Goal: Transaction & Acquisition: Purchase product/service

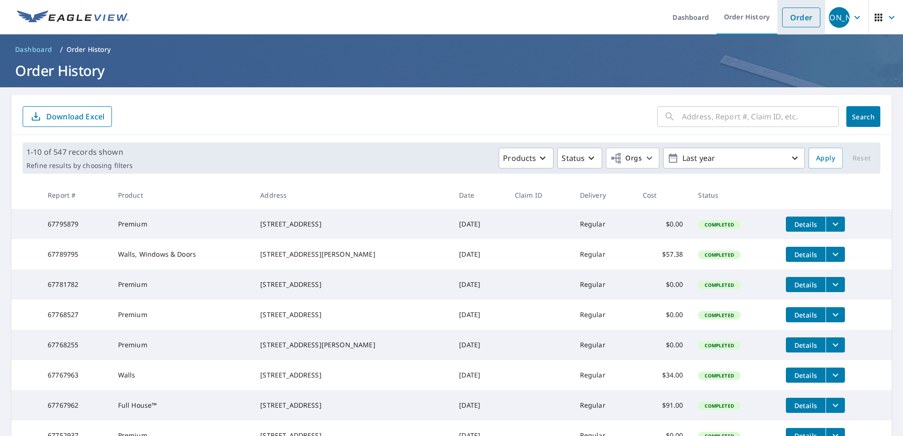
click at [786, 17] on link "Order" at bounding box center [801, 18] width 38 height 20
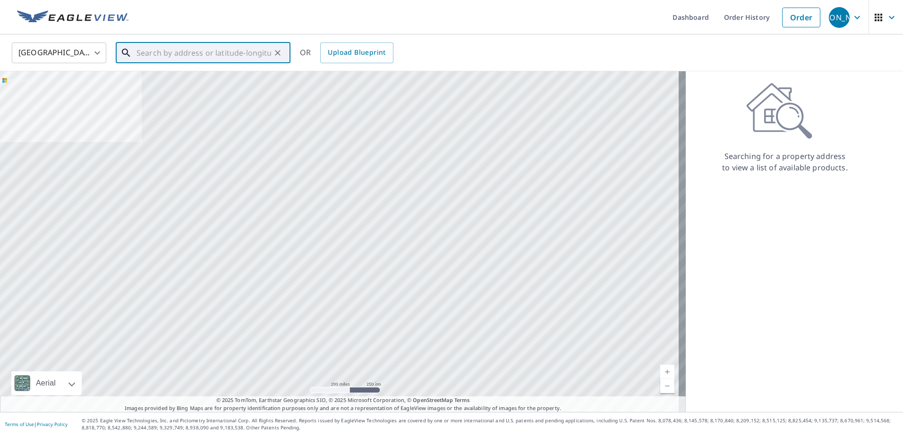
click at [157, 56] on input "text" at bounding box center [204, 53] width 135 height 26
paste input "[STREET_ADDRESS][PERSON_NAME]"
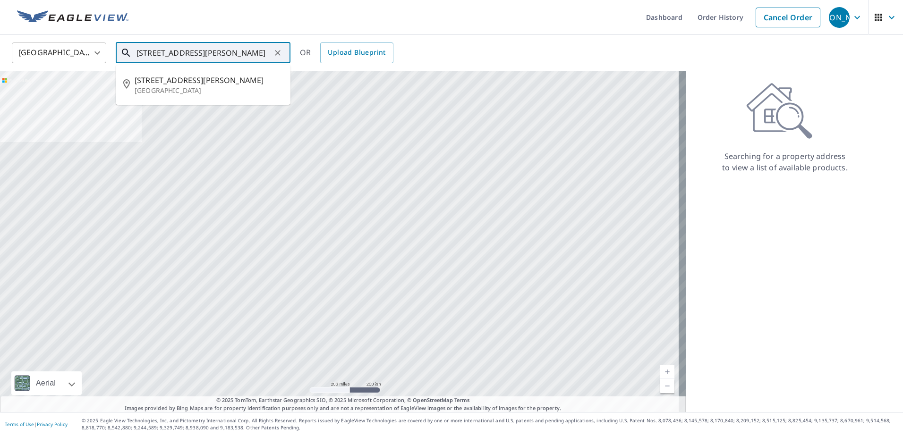
type input "[STREET_ADDRESS][PERSON_NAME]"
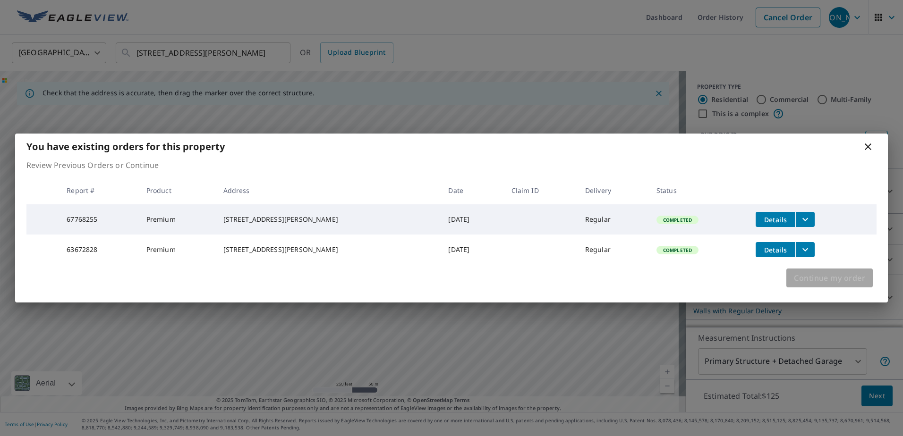
click at [814, 285] on span "Continue my order" at bounding box center [829, 278] width 71 height 13
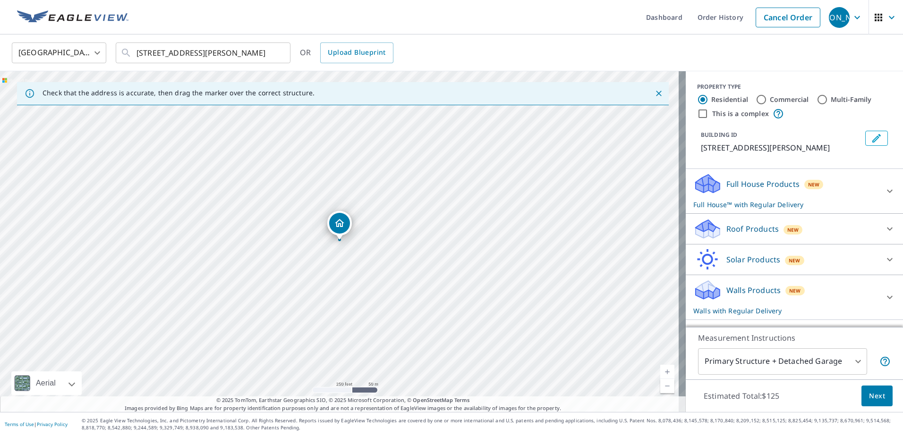
click at [660, 370] on link "Current Level 17, Zoom In" at bounding box center [667, 372] width 14 height 14
click at [660, 370] on link "Current Level 18, Zoom In" at bounding box center [667, 372] width 14 height 14
click at [660, 371] on link "Current Level 19, Zoom In" at bounding box center [667, 372] width 14 height 14
click at [660, 371] on link "Current Level 20, Zoom In Disabled" at bounding box center [667, 372] width 14 height 14
click at [696, 193] on icon at bounding box center [708, 187] width 24 height 11
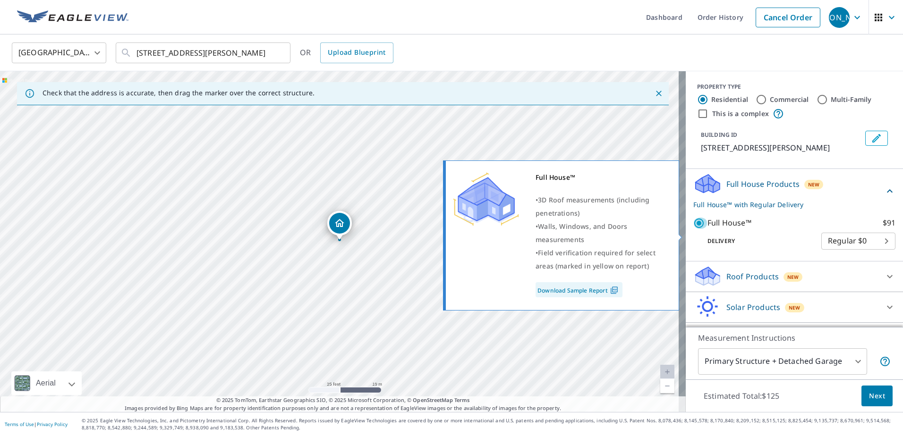
click at [693, 229] on input "Full House™ $91" at bounding box center [700, 223] width 14 height 11
checkbox input "false"
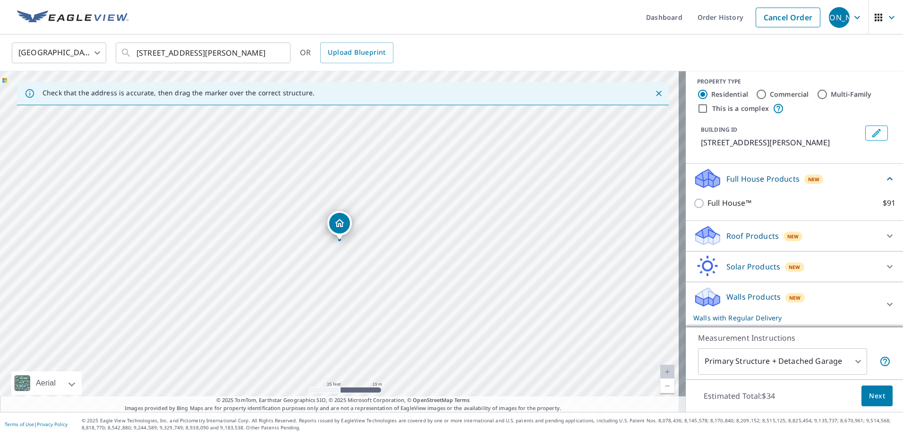
click at [698, 235] on icon at bounding box center [706, 233] width 21 height 12
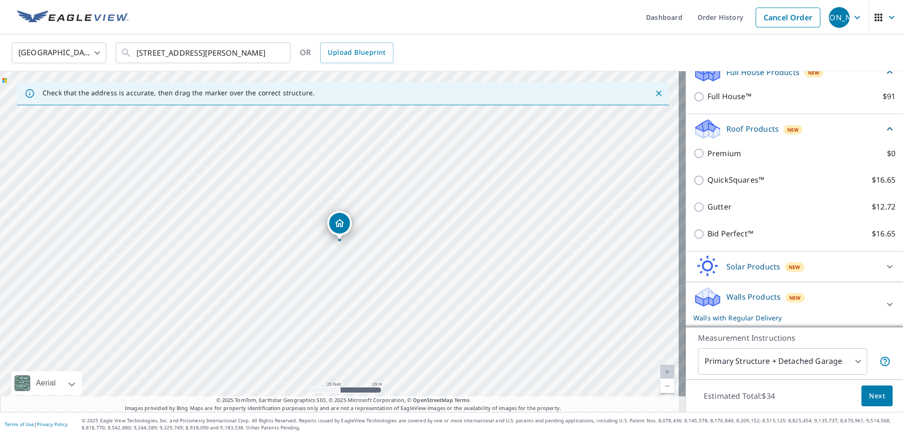
scroll to position [123, 0]
click at [700, 296] on icon at bounding box center [706, 294] width 21 height 12
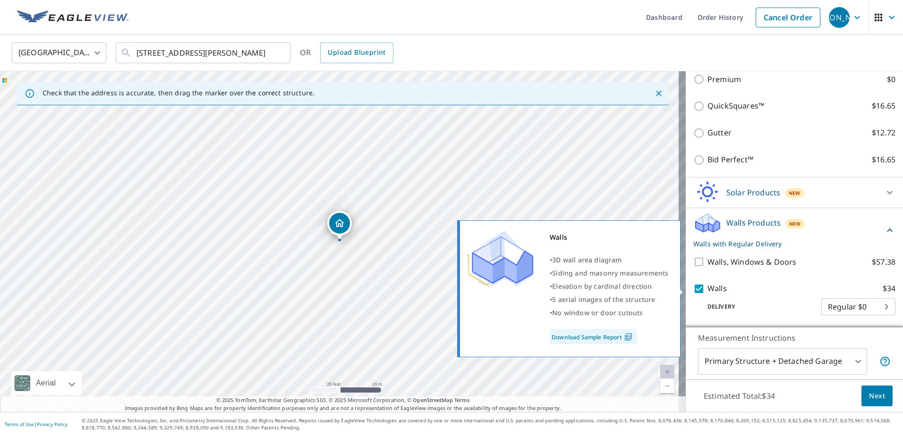
click at [693, 289] on input "Walls $34" at bounding box center [700, 288] width 14 height 11
checkbox input "false"
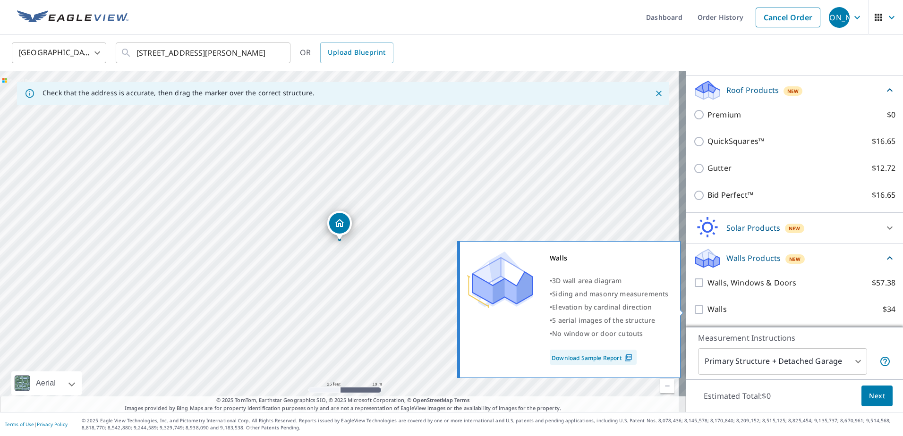
scroll to position [162, 0]
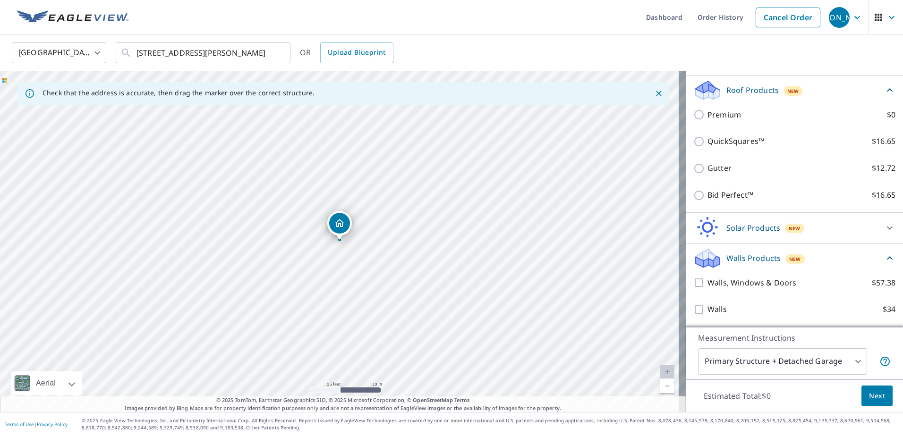
click at [874, 400] on span "Next" at bounding box center [877, 397] width 16 height 12
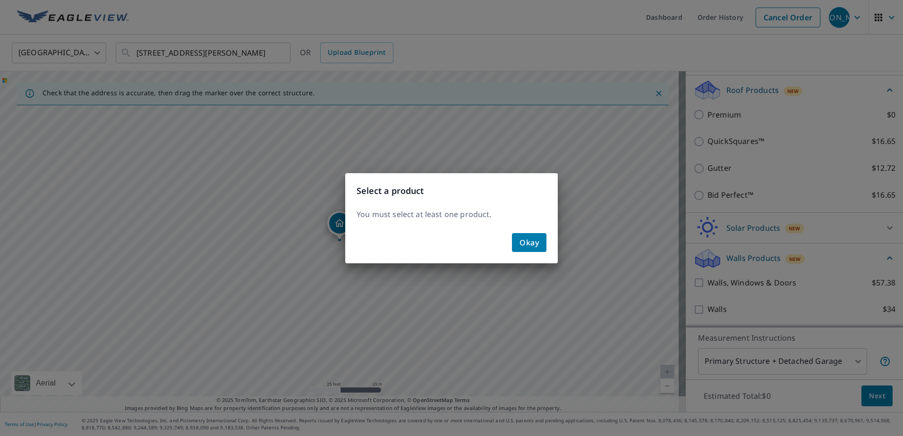
click at [530, 244] on span "Okay" at bounding box center [529, 242] width 19 height 13
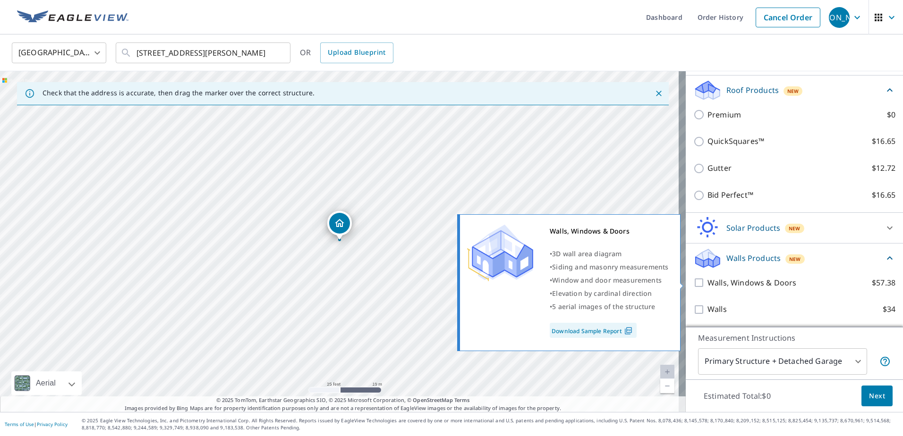
click at [693, 283] on input "Walls, Windows & Doors $57.38" at bounding box center [700, 282] width 14 height 11
checkbox input "true"
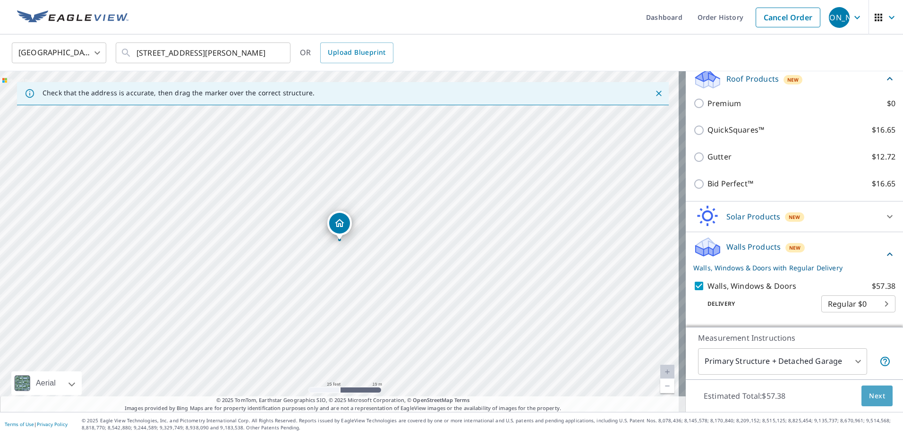
click at [874, 396] on span "Next" at bounding box center [877, 397] width 16 height 12
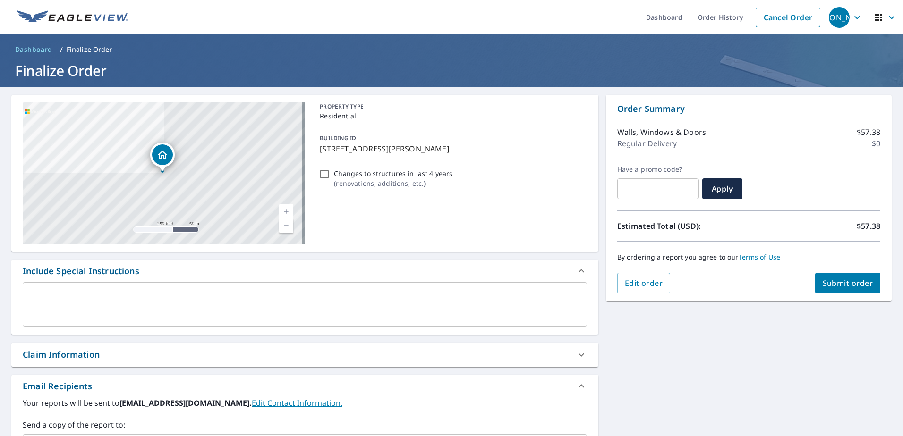
click at [836, 285] on span "Submit order" at bounding box center [848, 283] width 51 height 10
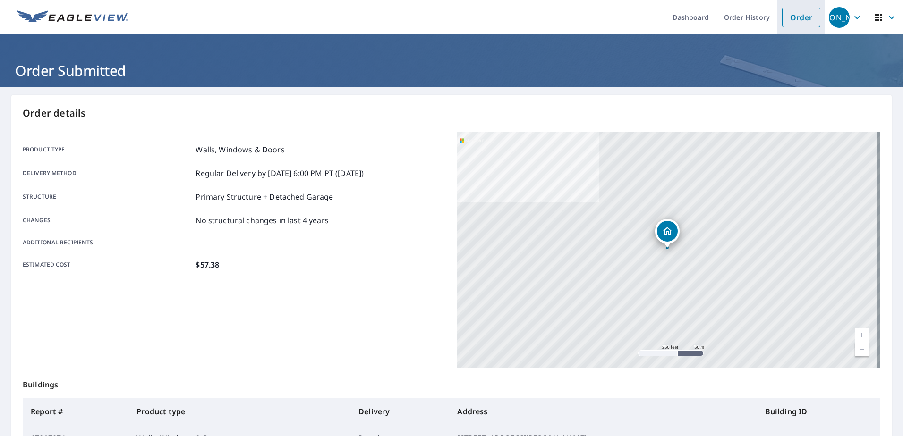
click at [791, 23] on link "Order" at bounding box center [801, 18] width 38 height 20
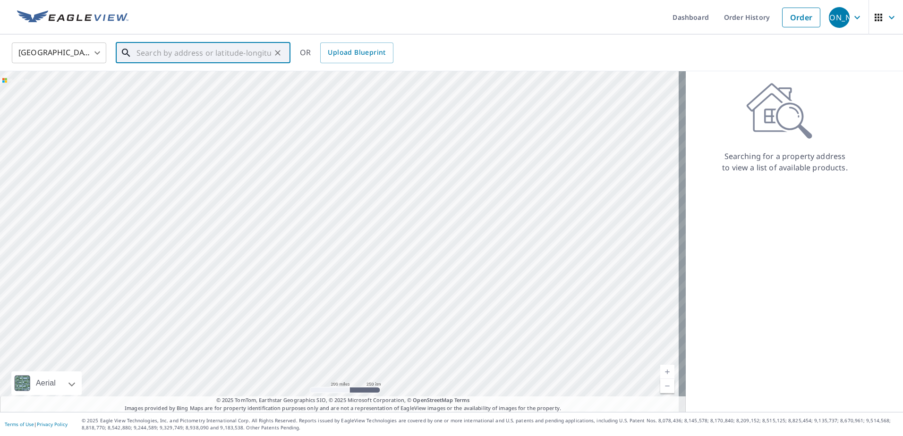
paste input "[STREET_ADDRESS]"
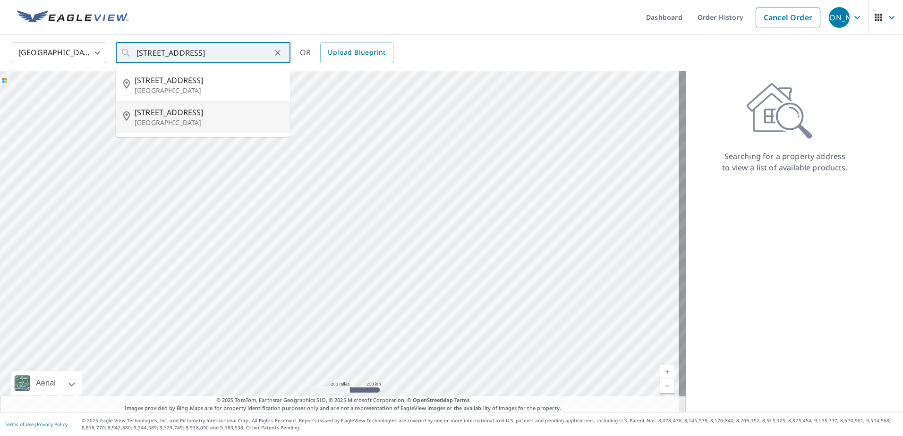
type input "[STREET_ADDRESS]"
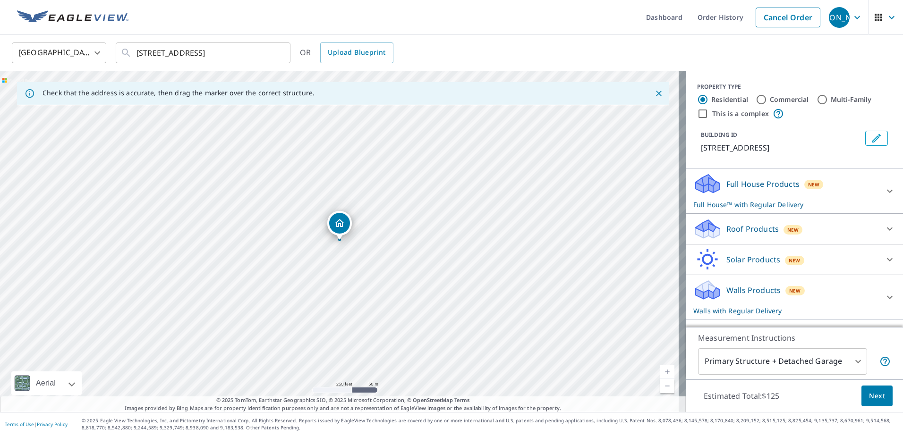
click at [660, 372] on link "Current Level 17, Zoom In" at bounding box center [667, 372] width 14 height 14
click at [660, 372] on link "Current Level 18, Zoom In" at bounding box center [667, 372] width 14 height 14
click at [661, 373] on link "Current Level 19, Zoom In" at bounding box center [667, 372] width 14 height 14
click at [663, 375] on link "Current Level 20, Zoom In Disabled" at bounding box center [667, 372] width 14 height 14
drag, startPoint x: 341, startPoint y: 219, endPoint x: 334, endPoint y: 193, distance: 26.9
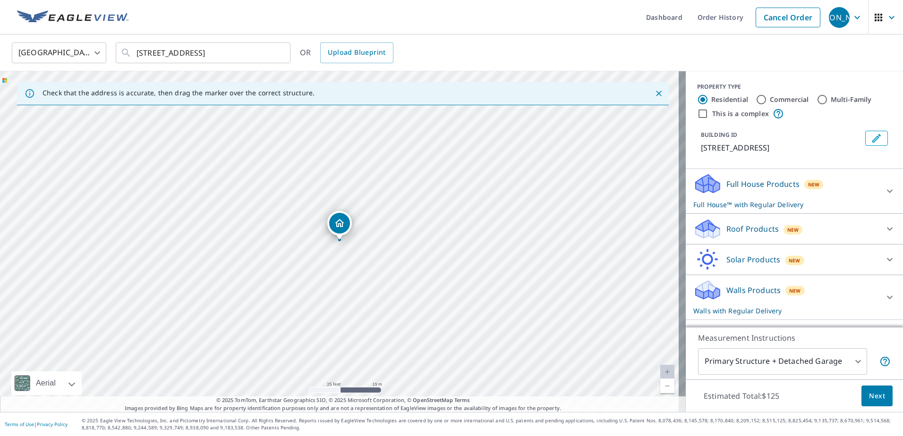
click at [697, 186] on icon at bounding box center [708, 181] width 24 height 12
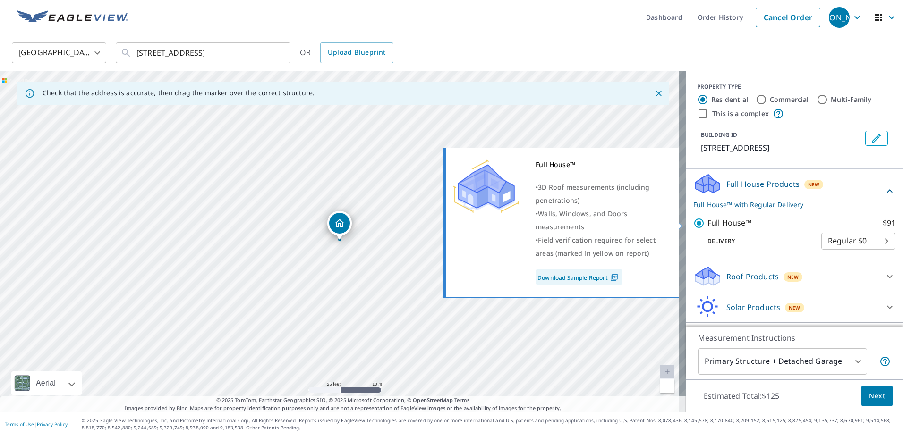
click at [693, 222] on input "Full House™ $91" at bounding box center [700, 223] width 14 height 11
checkbox input "false"
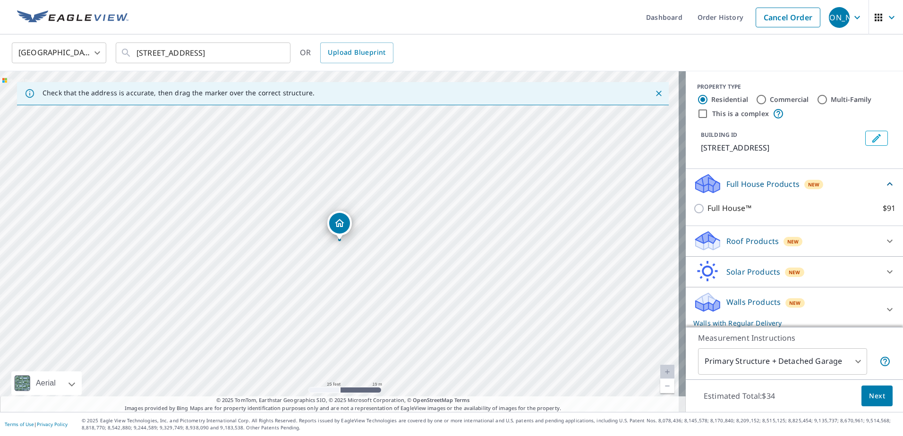
click at [698, 240] on icon at bounding box center [706, 238] width 21 height 12
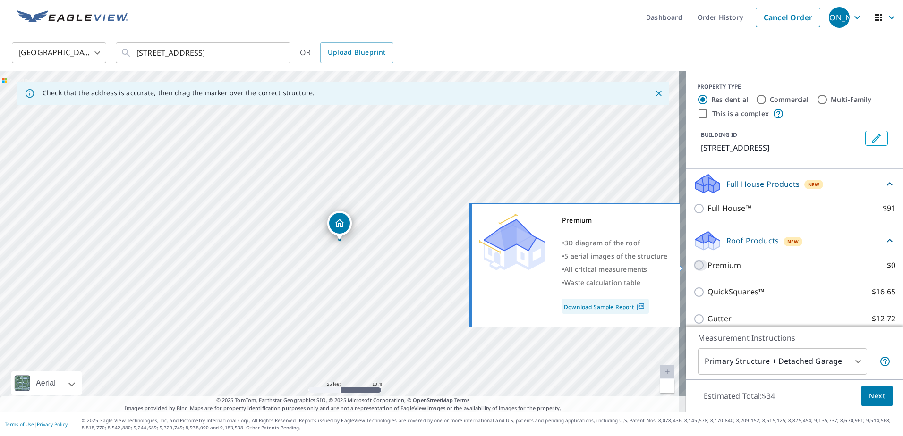
click at [693, 265] on input "Premium $0" at bounding box center [700, 265] width 14 height 11
checkbox input "true"
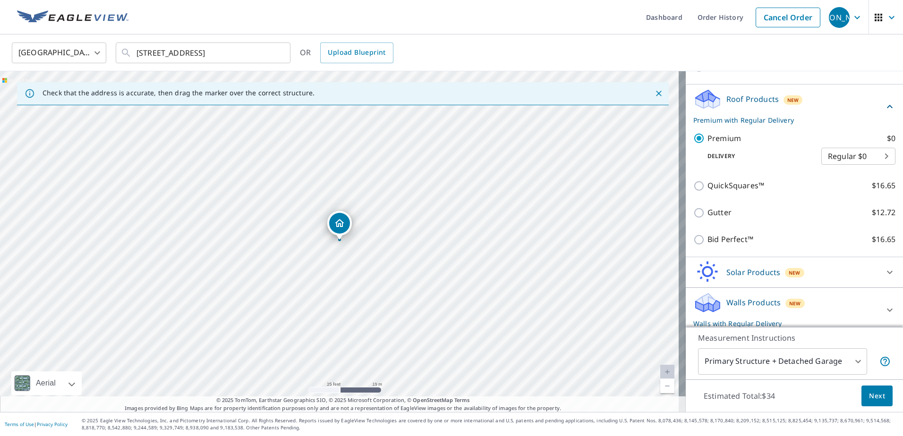
scroll to position [147, 0]
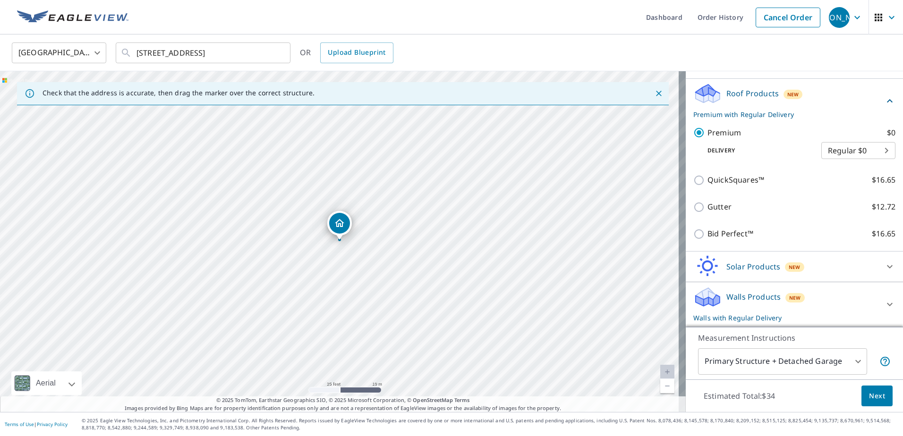
click at [703, 292] on icon at bounding box center [706, 294] width 21 height 12
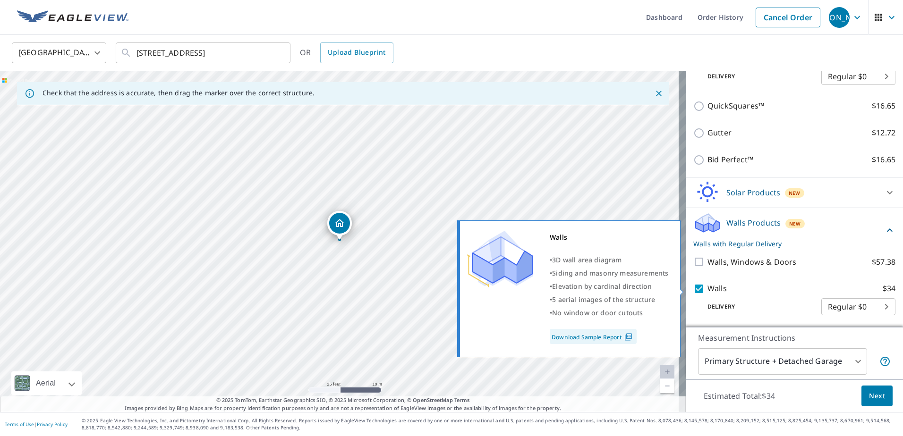
click at [693, 288] on input "Walls $34" at bounding box center [700, 288] width 14 height 11
checkbox input "false"
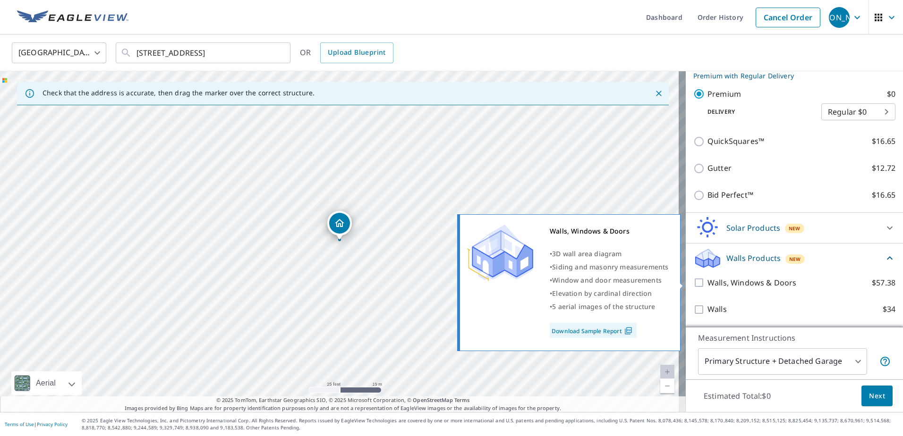
scroll to position [186, 0]
click at [693, 284] on input "Walls, Windows & Doors $57.38" at bounding box center [700, 282] width 14 height 11
checkbox input "true"
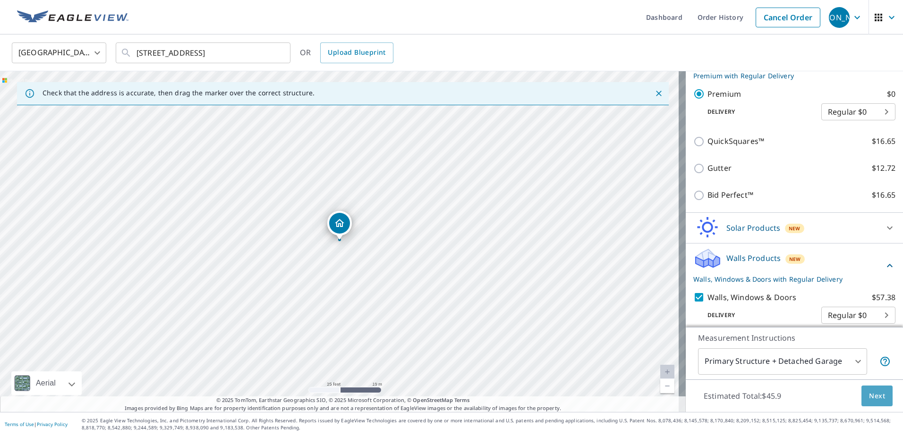
click at [870, 395] on span "Next" at bounding box center [877, 397] width 16 height 12
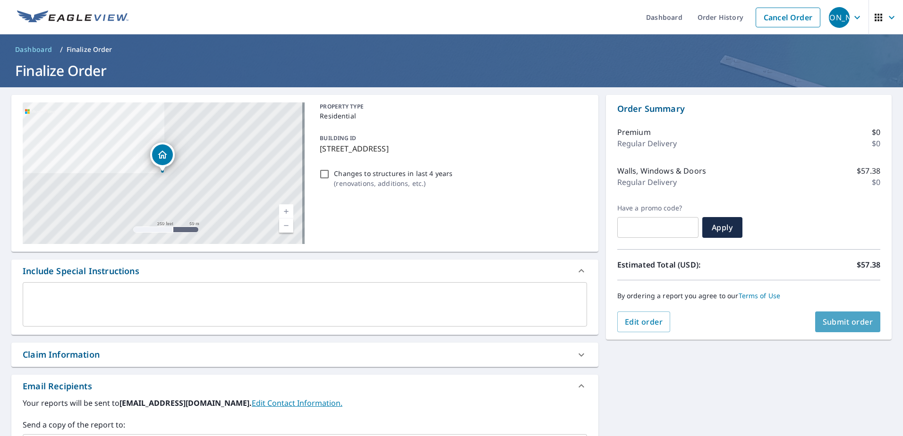
click at [836, 321] on span "Submit order" at bounding box center [848, 322] width 51 height 10
